Goal: Task Accomplishment & Management: Manage account settings

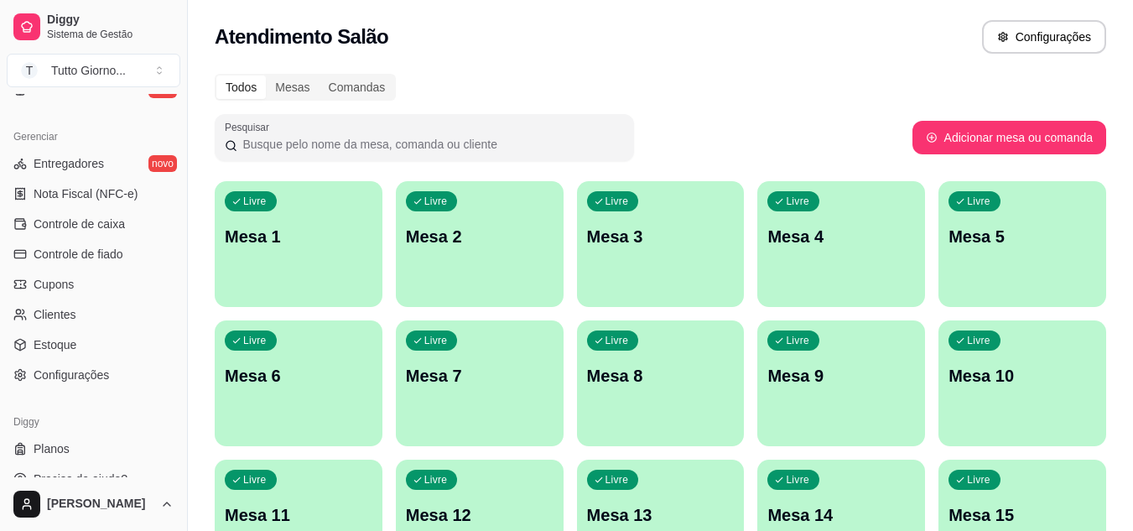
scroll to position [669, 0]
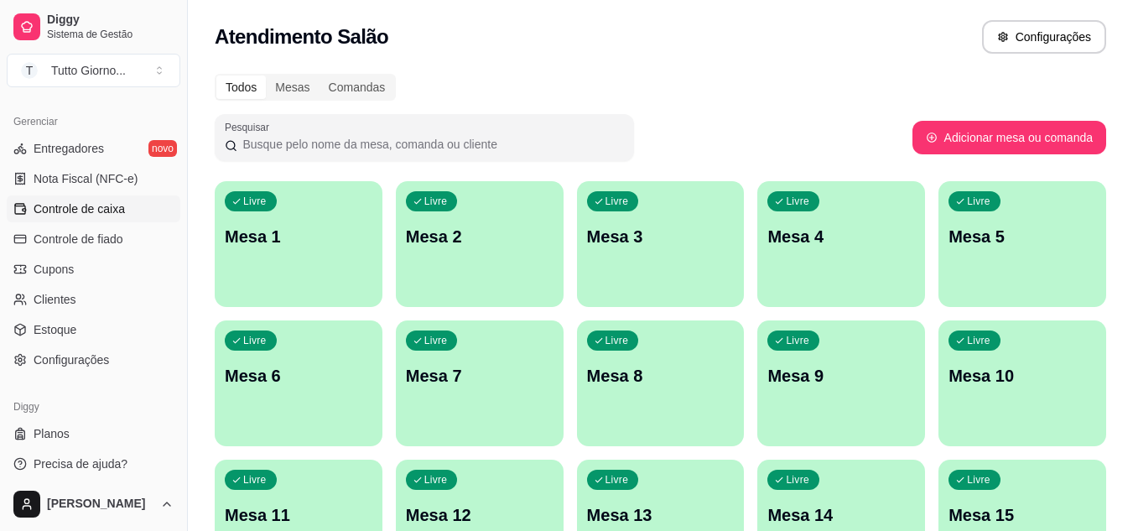
click at [100, 217] on link "Controle de caixa" at bounding box center [94, 208] width 174 height 27
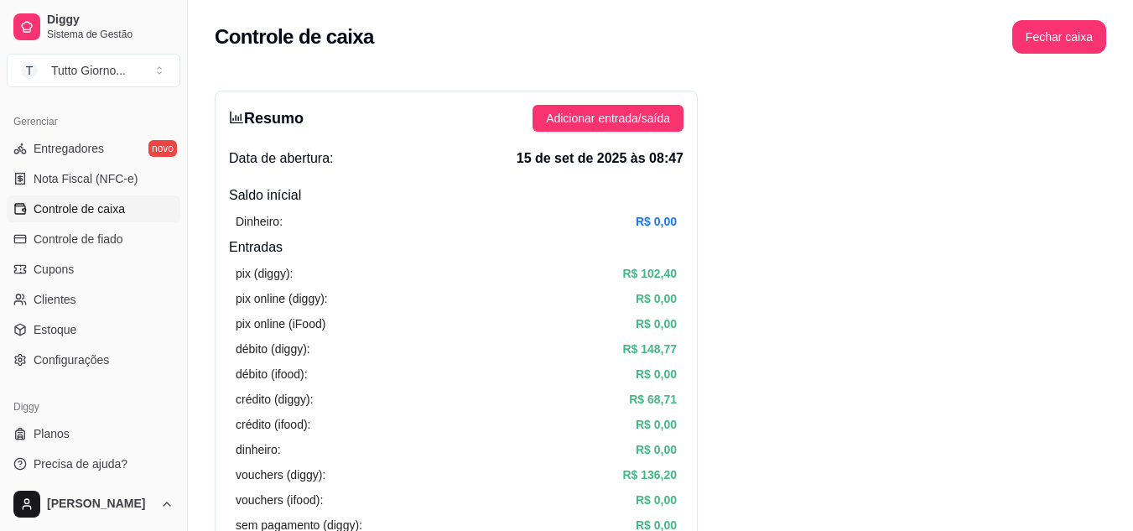
scroll to position [334, 0]
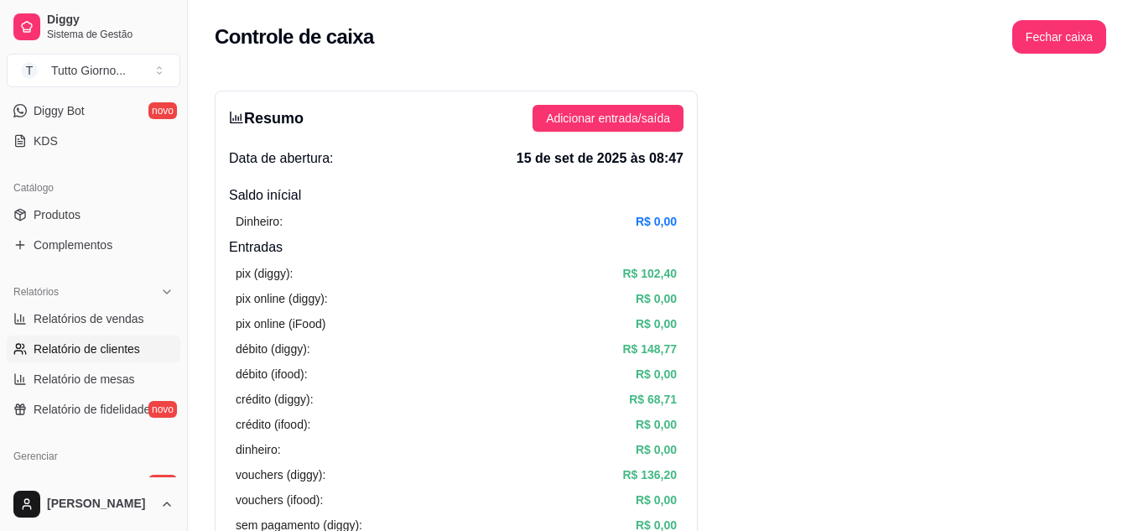
click at [104, 347] on span "Relatório de clientes" at bounding box center [87, 348] width 106 height 17
select select "30"
select select "HIGHEST_TOTAL_SPENT_WITH_ORDERS"
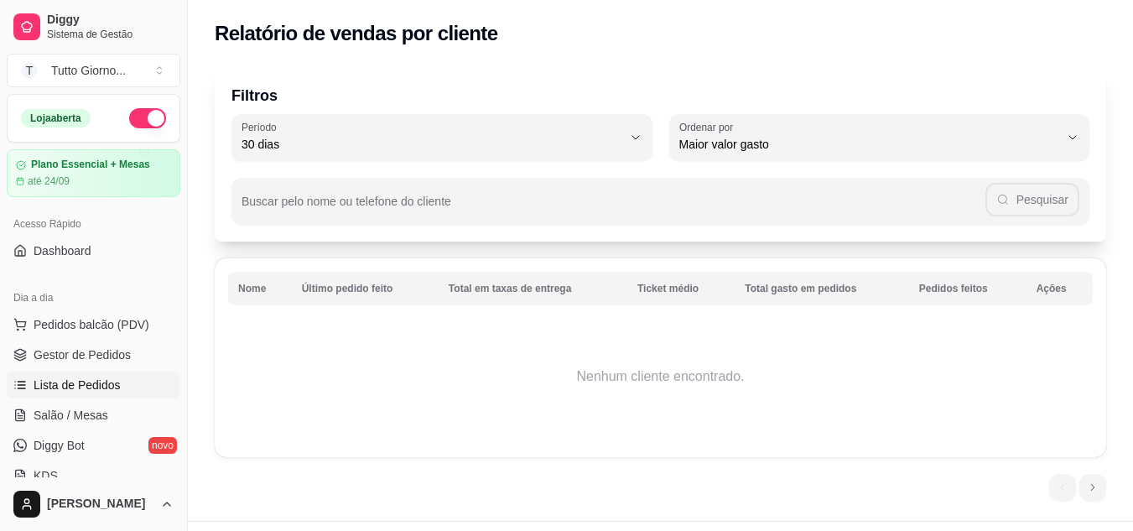
click at [96, 386] on span "Lista de Pedidos" at bounding box center [77, 384] width 87 height 17
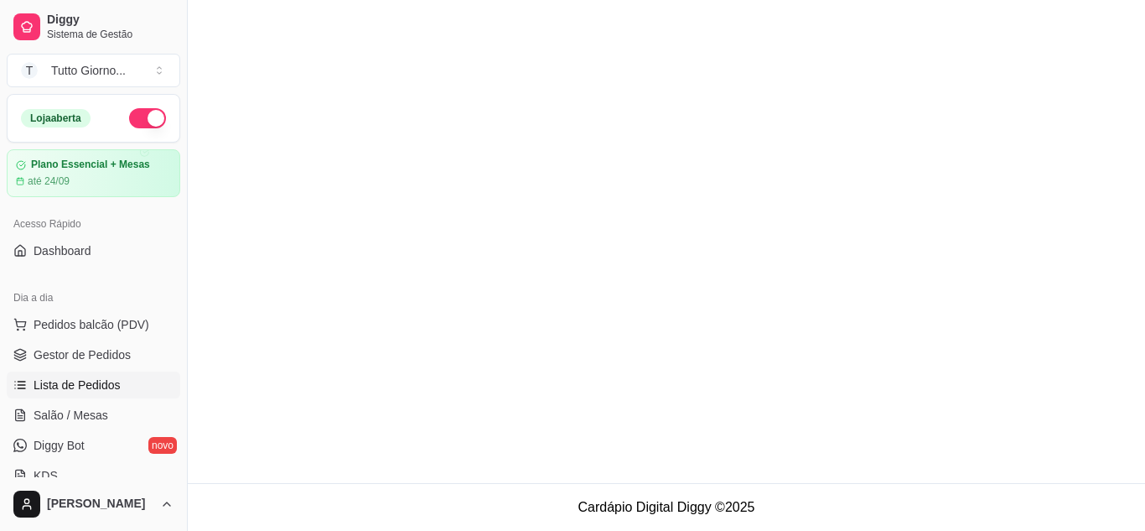
click at [96, 386] on span "Lista de Pedidos" at bounding box center [77, 384] width 87 height 17
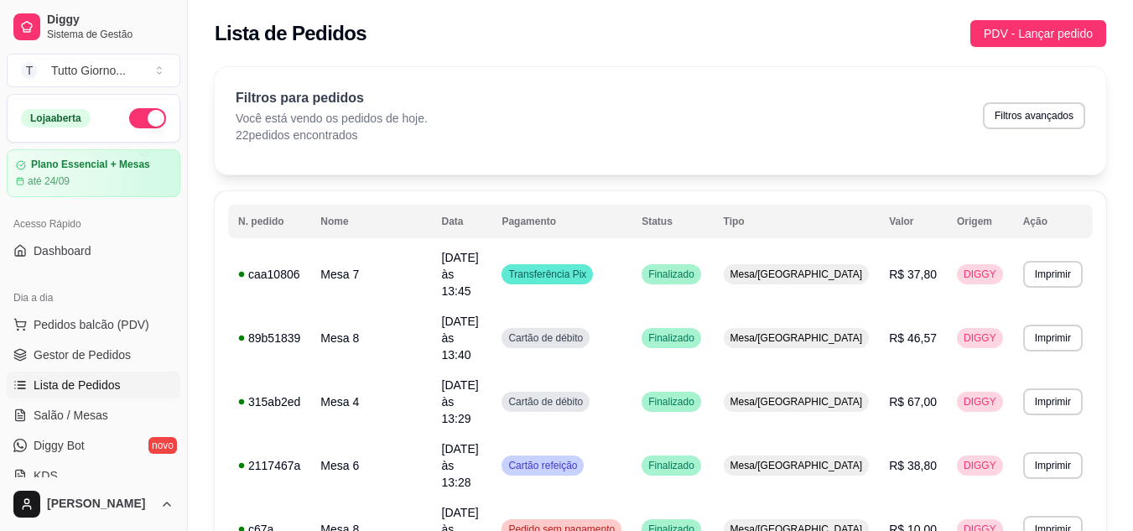
click at [173, 426] on div "Dia a dia Pedidos balcão (PDV) Gestor de Pedidos Lista de Pedidos Salão / Mesas…" at bounding box center [93, 386] width 187 height 218
click at [1019, 121] on button "Filtros avançados" at bounding box center [1033, 115] width 99 height 26
select select "0"
click at [121, 358] on span "Gestor de Pedidos" at bounding box center [82, 354] width 97 height 17
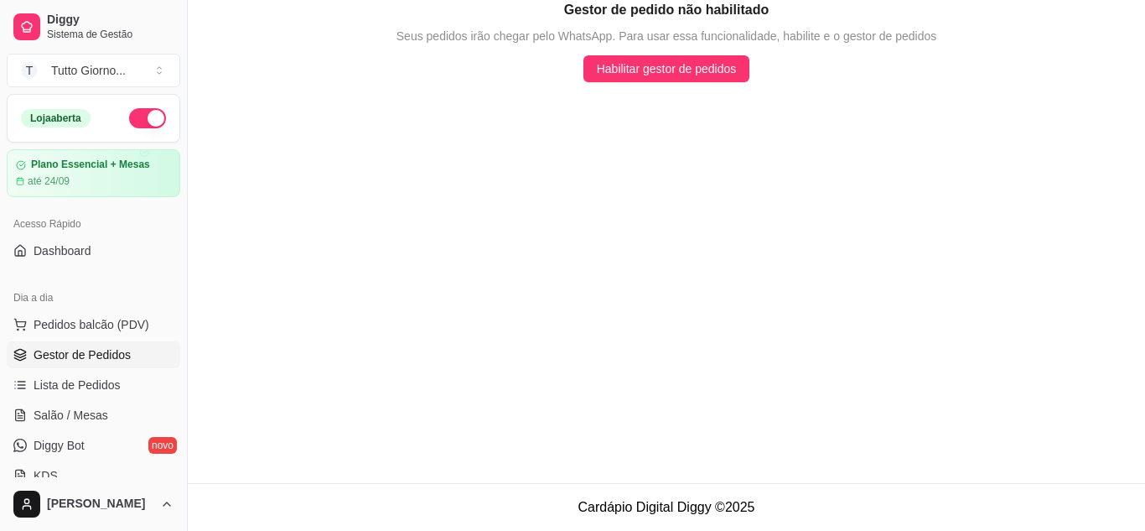
click at [121, 358] on span "Gestor de Pedidos" at bounding box center [82, 354] width 97 height 17
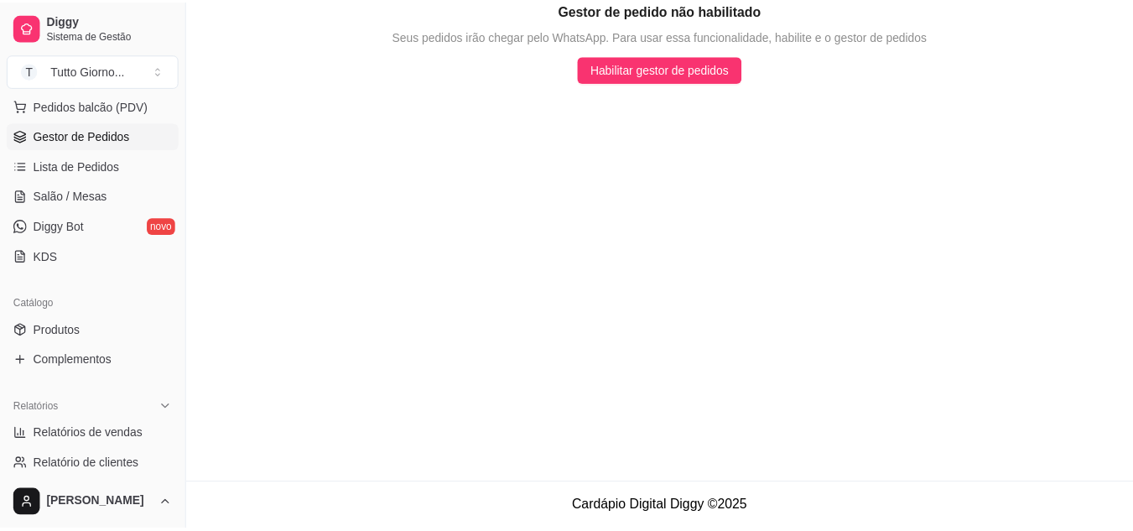
scroll to position [235, 0]
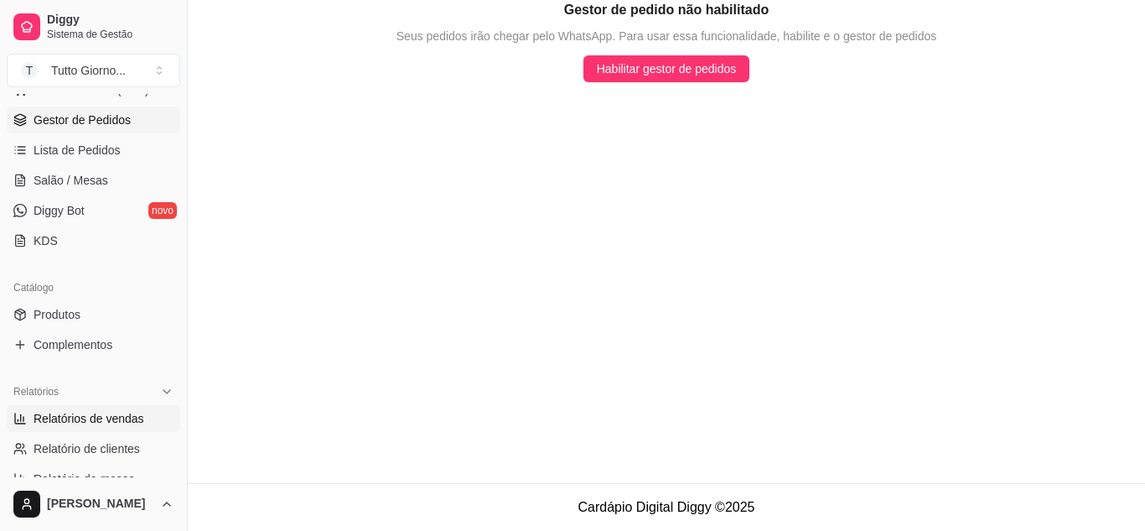
click at [125, 418] on span "Relatórios de vendas" at bounding box center [89, 418] width 111 height 17
select select "ALL"
select select "0"
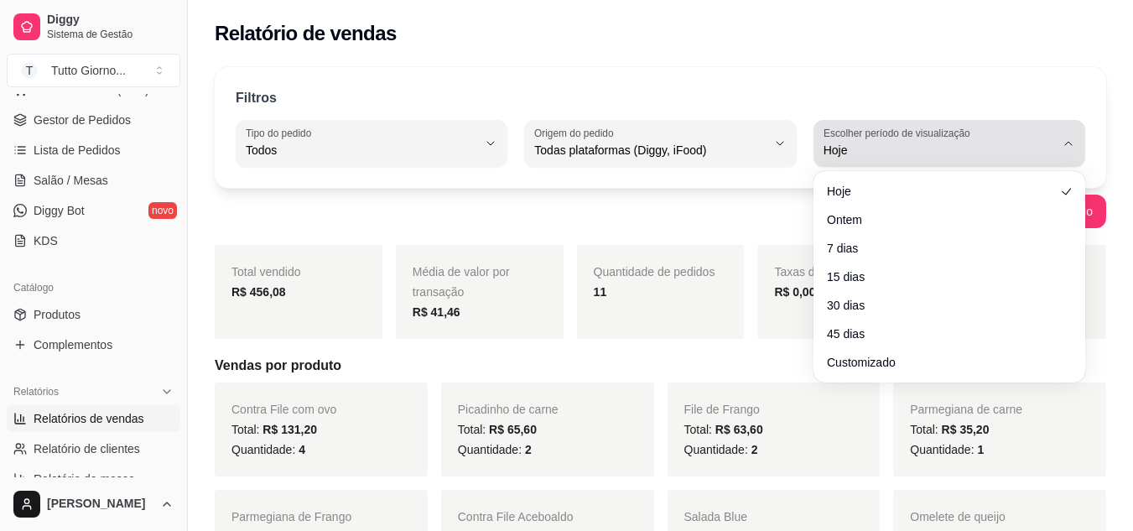
click at [1065, 148] on icon "button" at bounding box center [1067, 143] width 13 height 13
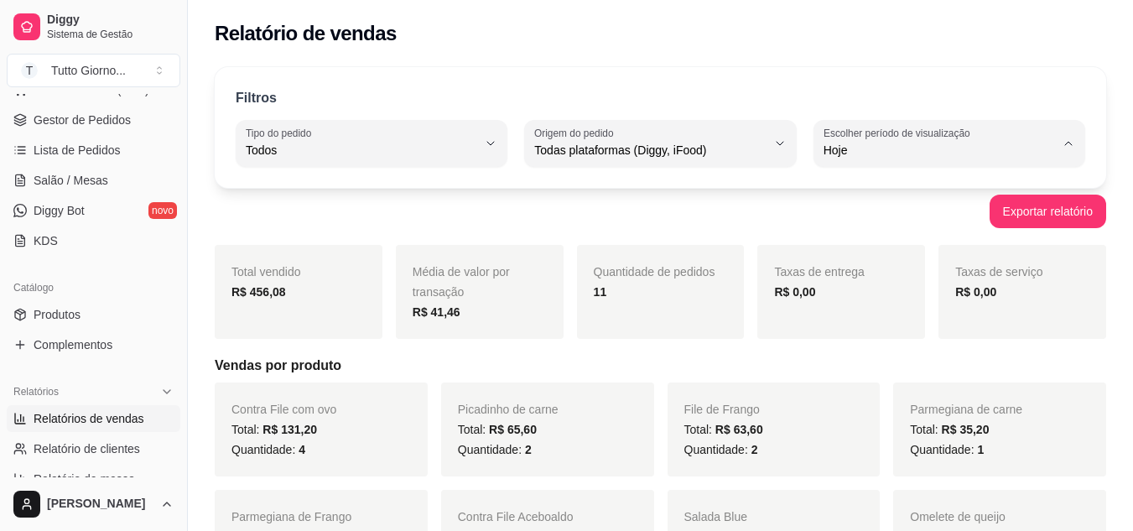
click at [884, 257] on li "7 dias" at bounding box center [949, 245] width 248 height 26
type input "7"
select select "7"
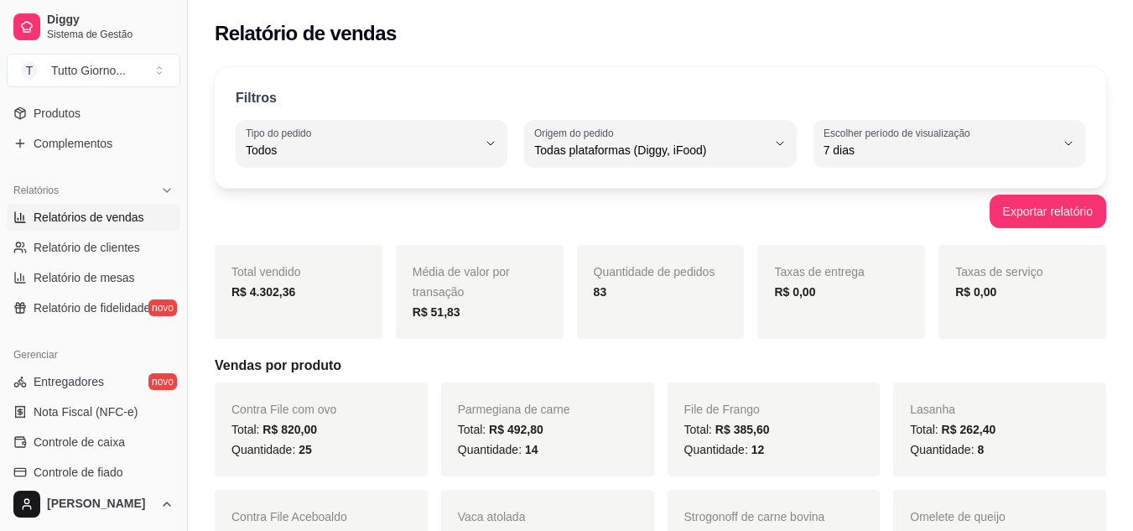
scroll to position [469, 0]
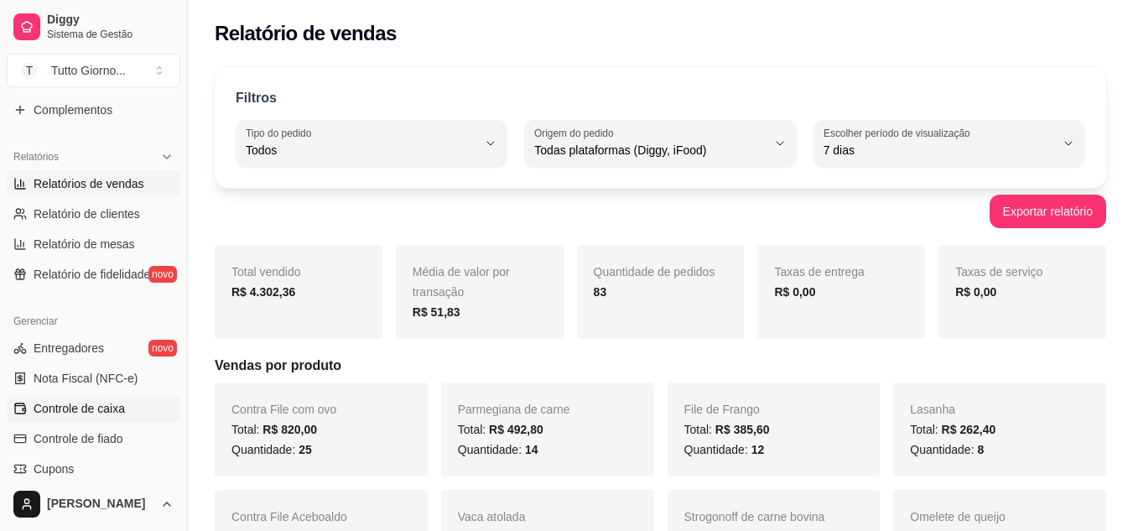
click at [110, 399] on link "Controle de caixa" at bounding box center [94, 408] width 174 height 27
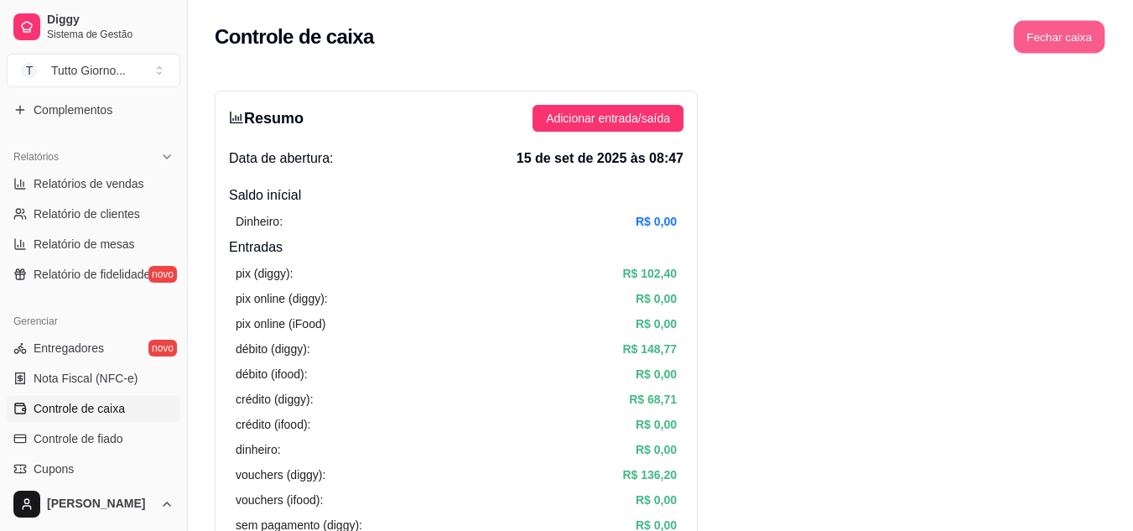
click at [1054, 44] on button "Fechar caixa" at bounding box center [1058, 37] width 91 height 33
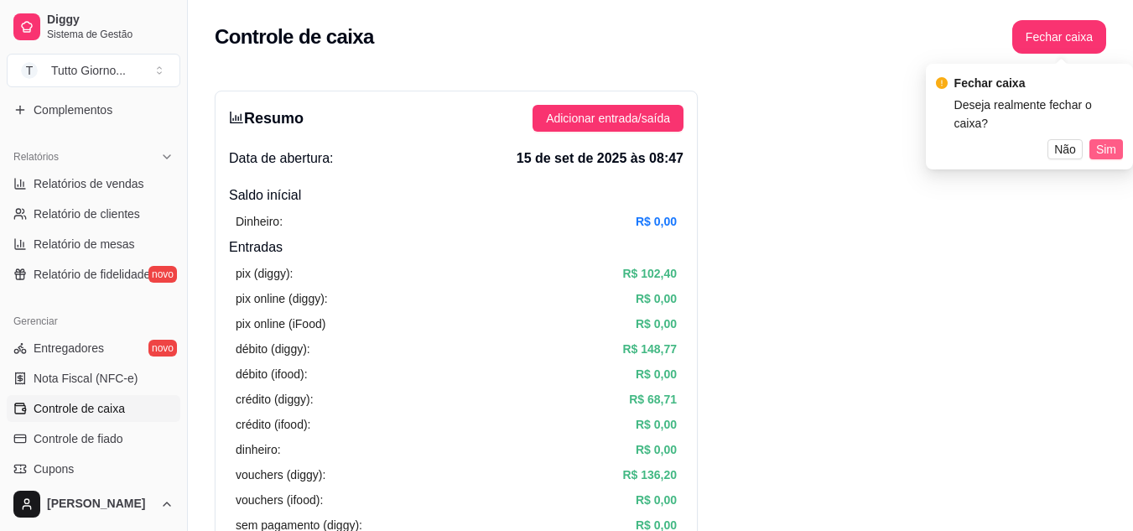
click at [1104, 140] on span "Sim" at bounding box center [1106, 149] width 20 height 18
